Goal: Transaction & Acquisition: Book appointment/travel/reservation

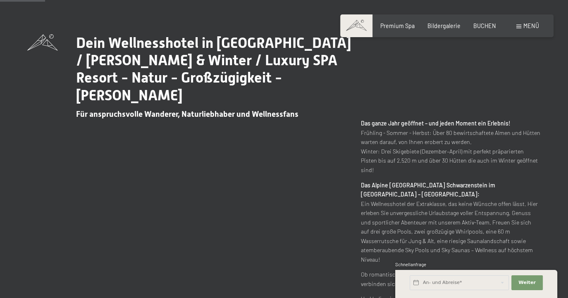
scroll to position [330, 0]
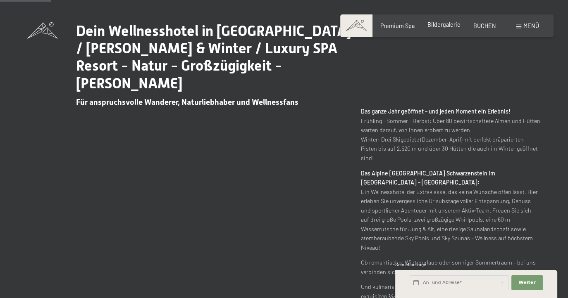
click at [444, 28] on span "Bildergalerie" at bounding box center [443, 24] width 33 height 7
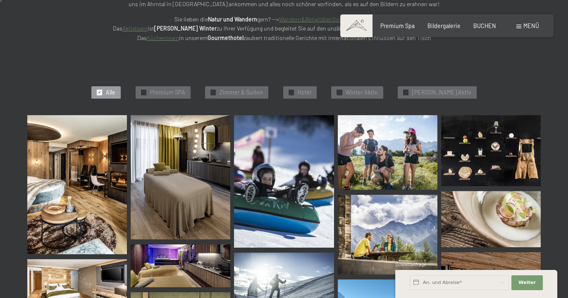
scroll to position [165, 0]
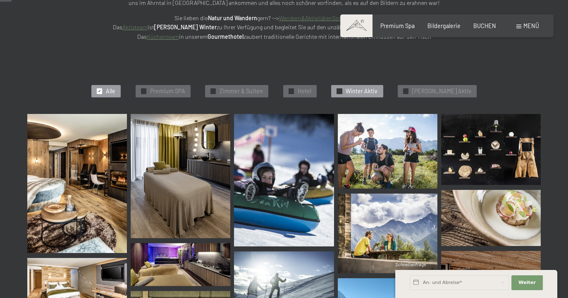
click at [375, 90] on span "Winter Aktiv" at bounding box center [361, 91] width 32 height 8
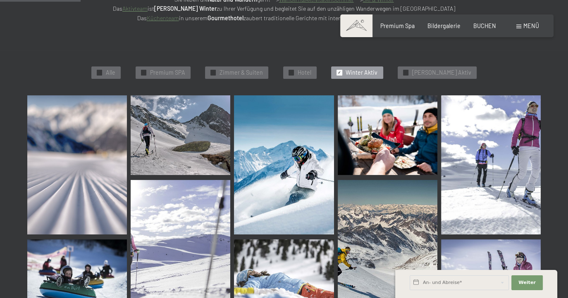
scroll to position [176, 0]
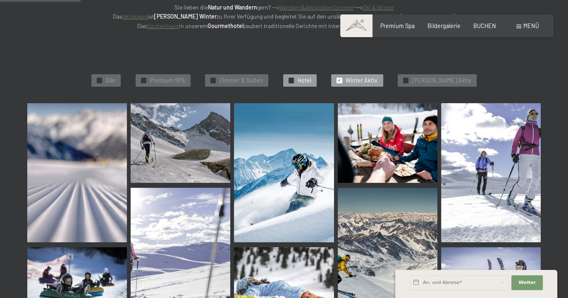
click at [310, 80] on span "Hotel" at bounding box center [304, 80] width 14 height 8
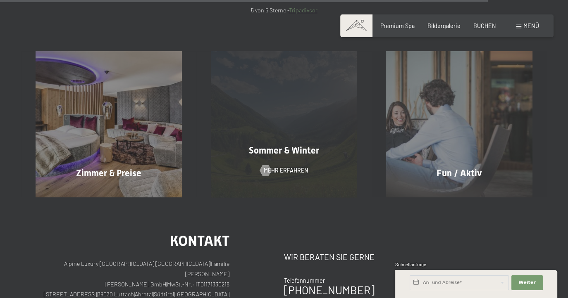
scroll to position [1291, 0]
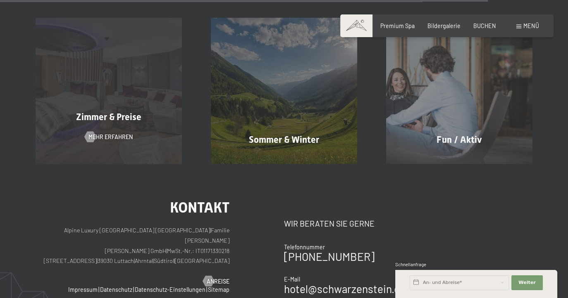
click at [57, 112] on div "Zimmer & Preise" at bounding box center [108, 117] width 175 height 13
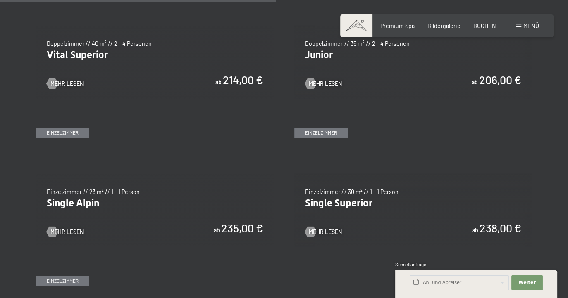
scroll to position [1115, 0]
